Goal: Task Accomplishment & Management: Complete application form

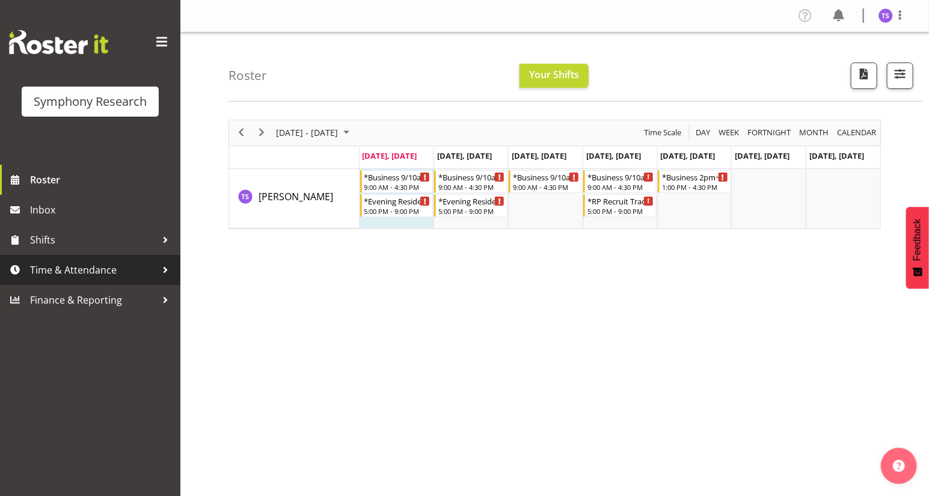
click at [92, 272] on span "Time & Attendance" at bounding box center [93, 270] width 126 height 18
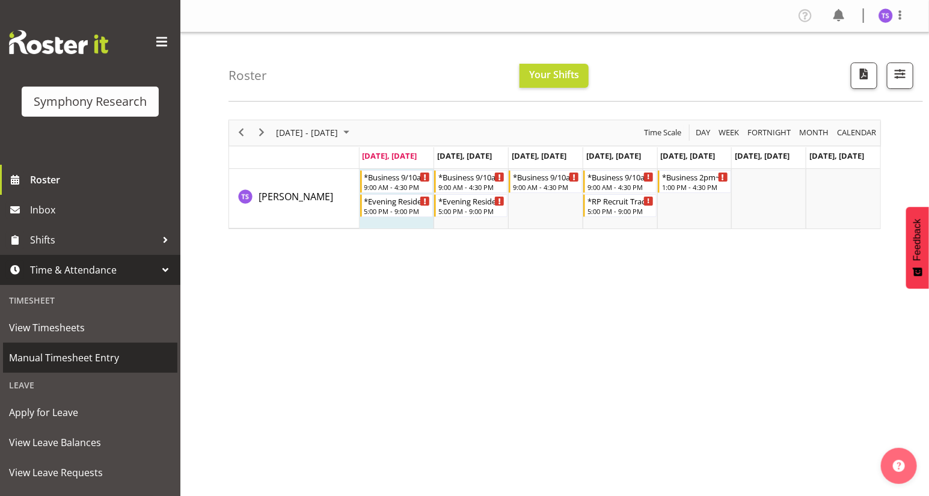
click at [67, 356] on span "Manual Timesheet Entry" at bounding box center [90, 358] width 162 height 18
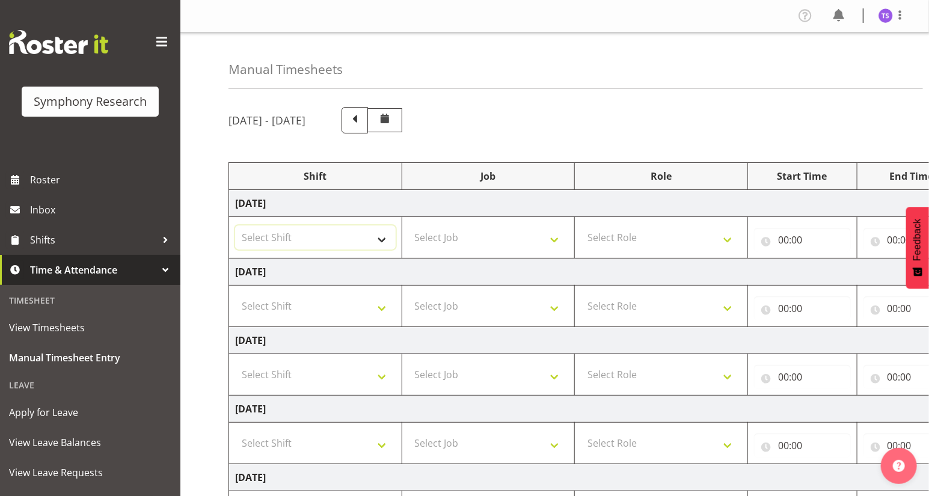
click at [381, 242] on select "Select Shift !!Weekend Residential (Roster IT Shift Label) *Business 9/10am ~ 4…" at bounding box center [315, 238] width 161 height 24
select select "81561"
click at [235, 226] on select "Select Shift !!Weekend Residential (Roster IT Shift Label) *Business 9/10am ~ 4…" at bounding box center [315, 238] width 161 height 24
click at [554, 239] on select "Select Job 550060 IF Admin 553492 World Poll Aus Wave 2 Main 2025 553493 World …" at bounding box center [488, 238] width 161 height 24
select select "10587"
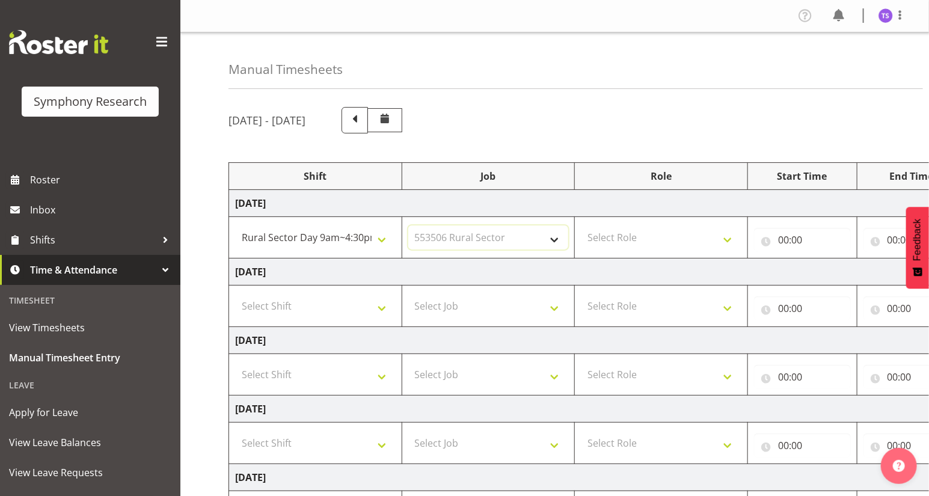
click at [408, 226] on select "Select Job 550060 IF Admin 553492 World Poll Aus Wave 2 Main 2025 553493 World …" at bounding box center [488, 238] width 161 height 24
click at [723, 240] on select "Select Role Briefing Interviewing" at bounding box center [661, 238] width 161 height 24
select select "47"
click at [581, 226] on select "Select Role Briefing Interviewing" at bounding box center [661, 238] width 161 height 24
click at [782, 242] on input "00:00" at bounding box center [802, 240] width 97 height 24
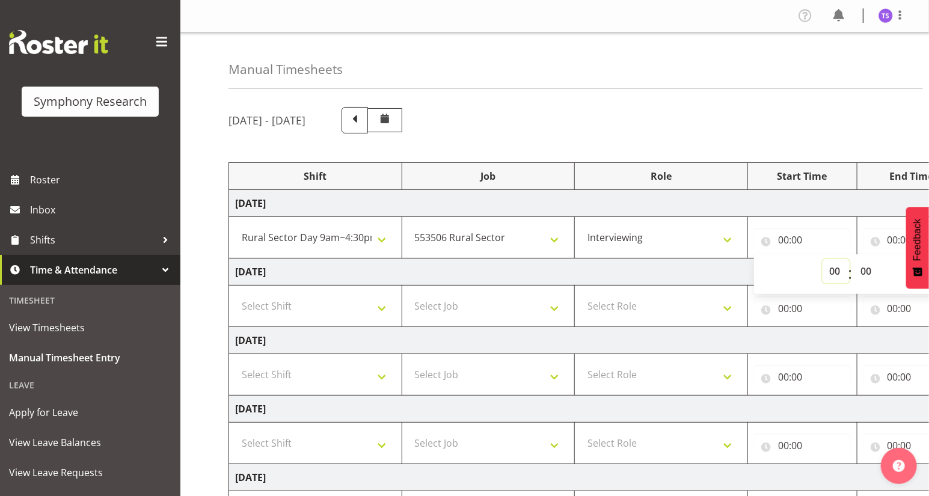
click at [835, 272] on select "00 01 02 03 04 05 06 07 08 09 10 11 12 13 14 15 16 17 18 19 20 21 22 23" at bounding box center [836, 271] width 27 height 24
select select "9"
click at [823, 259] on select "00 01 02 03 04 05 06 07 08 09 10 11 12 13 14 15 16 17 18 19 20 21 22 23" at bounding box center [836, 271] width 27 height 24
type input "09:00"
click at [890, 240] on input "00:00" at bounding box center [912, 240] width 97 height 24
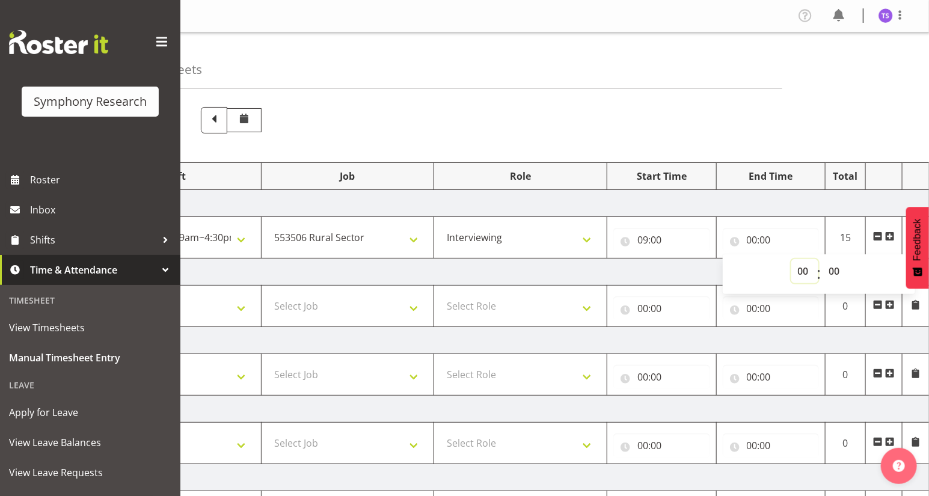
click at [797, 272] on select "00 01 02 03 04 05 06 07 08 09 10 11 12 13 14 15 16 17 18 19 20 21 22 23" at bounding box center [804, 271] width 27 height 24
select select "12"
click at [791, 259] on select "00 01 02 03 04 05 06 07 08 09 10 11 12 13 14 15 16 17 18 19 20 21 22 23" at bounding box center [804, 271] width 27 height 24
type input "12:00"
click at [833, 271] on select "00 01 02 03 04 05 06 07 08 09 10 11 12 13 14 15 16 17 18 19 20 21 22 23 24 25 2…" at bounding box center [836, 271] width 27 height 24
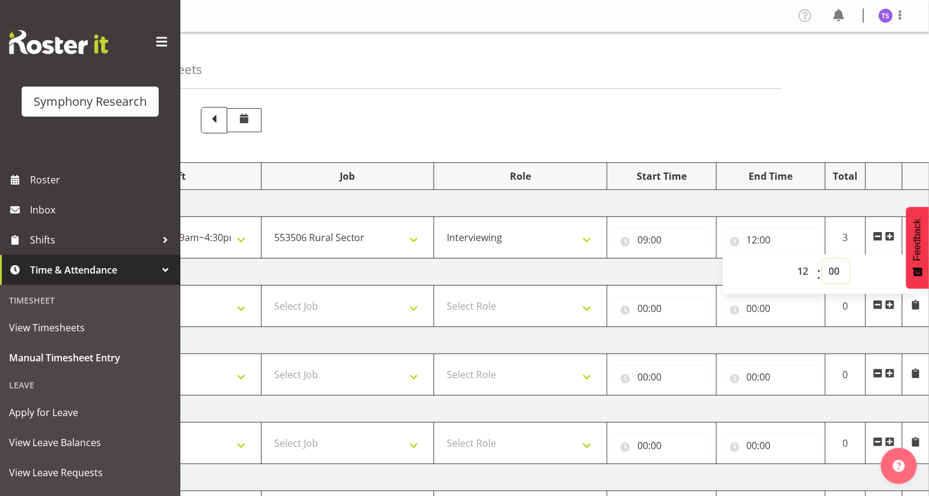
select select "30"
click at [823, 259] on select "00 01 02 03 04 05 06 07 08 09 10 11 12 13 14 15 16 17 18 19 20 21 22 23 24 25 2…" at bounding box center [836, 271] width 27 height 24
type input "12:30"
click at [891, 234] on span at bounding box center [890, 237] width 10 height 10
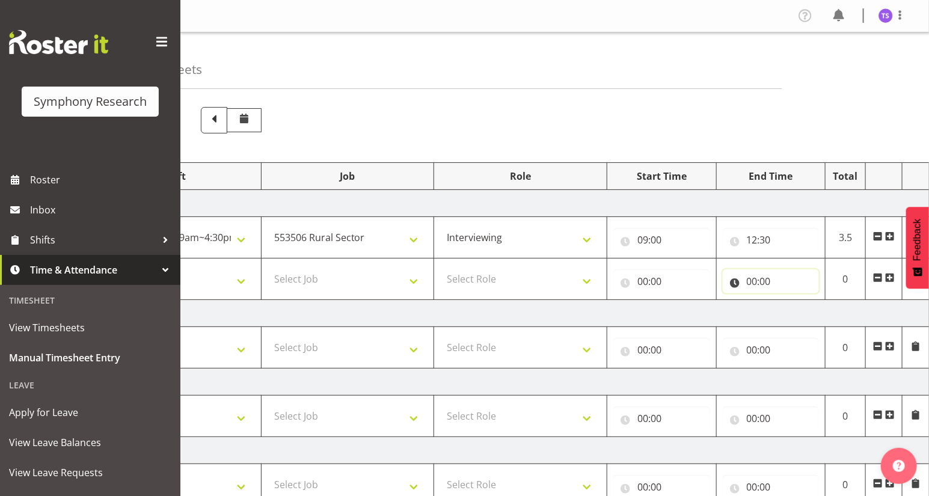
click at [751, 286] on input "00:00" at bounding box center [771, 281] width 97 height 24
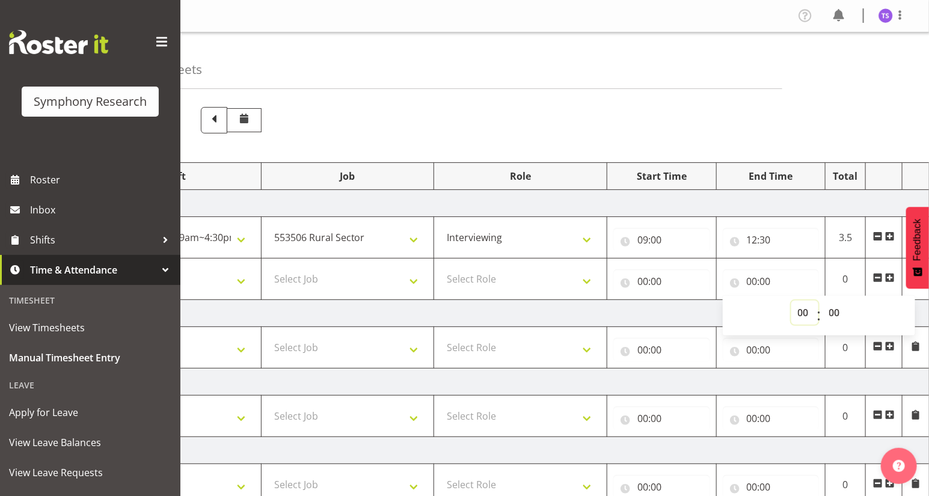
click at [803, 316] on select "00 01 02 03 04 05 06 07 08 09 10 11 12 13 14 15 16 17 18 19 20 21 22 23" at bounding box center [804, 313] width 27 height 24
select select "16"
click at [791, 301] on select "00 01 02 03 04 05 06 07 08 09 10 11 12 13 14 15 16 17 18 19 20 21 22 23" at bounding box center [804, 313] width 27 height 24
type input "16:00"
click at [643, 289] on input "00:00" at bounding box center [661, 281] width 97 height 24
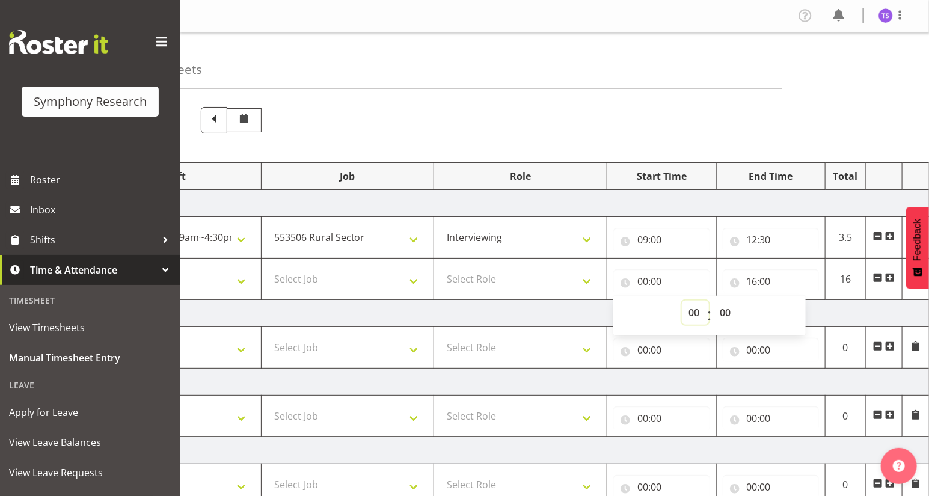
click at [690, 313] on select "00 01 02 03 04 05 06 07 08 09 10 11 12 13 14 15 16 17 18 19 20 21 22 23" at bounding box center [695, 313] width 27 height 24
select select "13"
click at [682, 301] on select "00 01 02 03 04 05 06 07 08 09 10 11 12 13 14 15 16 17 18 19 20 21 22 23" at bounding box center [695, 313] width 27 height 24
type input "13:00"
click at [585, 277] on select "Select Role Briefing Interviewing" at bounding box center [520, 279] width 161 height 24
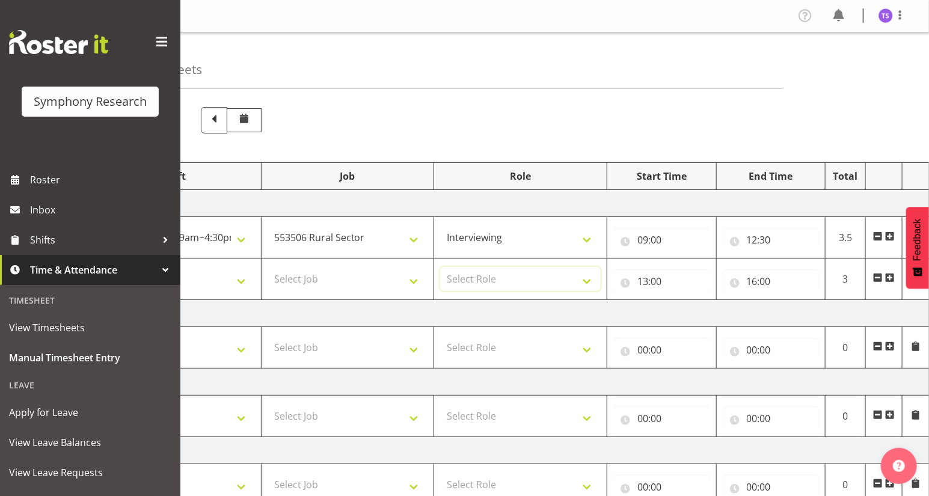
select select "47"
click at [440, 267] on select "Select Role Briefing Interviewing" at bounding box center [520, 279] width 161 height 24
click at [409, 278] on select "Select Job 550060 IF Admin 553492 World Poll Aus Wave 2 Main 2025 553493 World …" at bounding box center [348, 279] width 161 height 24
select select "10587"
click at [268, 267] on select "Select Job 550060 IF Admin 553492 World Poll Aus Wave 2 Main 2025 553493 World …" at bounding box center [348, 279] width 161 height 24
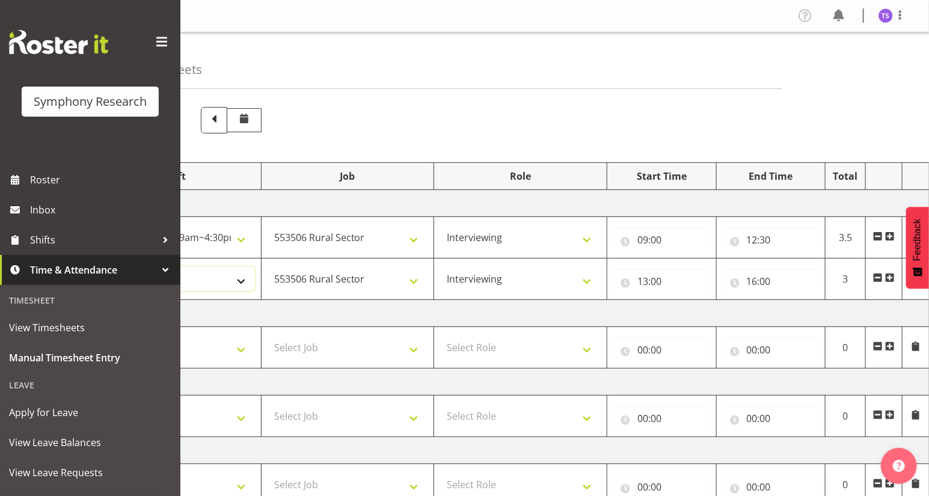
click at [238, 281] on select "Select Shift !!Weekend Residential (Roster IT Shift Label) *Business 9/10am ~ 4…" at bounding box center [174, 279] width 161 height 24
select select "81561"
click at [94, 267] on select "Select Shift !!Weekend Residential (Roster IT Shift Label) *Business 9/10am ~ 4…" at bounding box center [174, 279] width 161 height 24
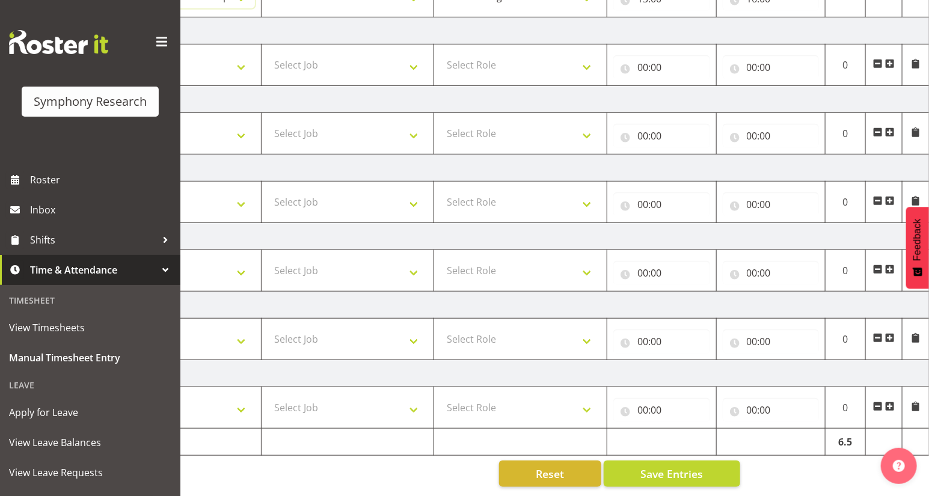
scroll to position [288, 0]
click at [659, 466] on span "Save Entries" at bounding box center [671, 474] width 63 height 16
